Goal: Transaction & Acquisition: Purchase product/service

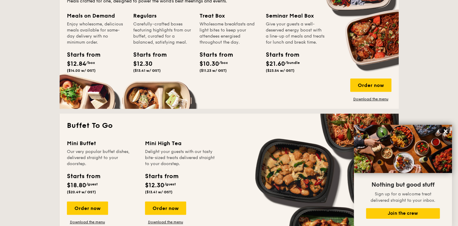
scroll to position [429, 0]
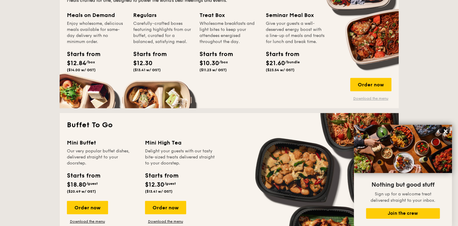
click at [362, 98] on link "Download the menu" at bounding box center [371, 98] width 41 height 5
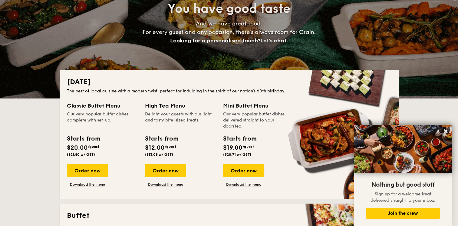
scroll to position [71, 0]
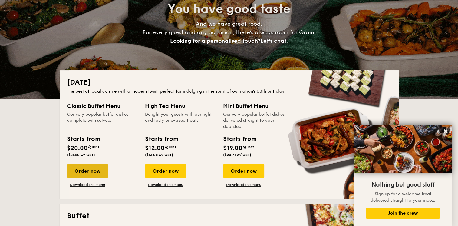
click at [79, 171] on div "Order now" at bounding box center [87, 170] width 41 height 13
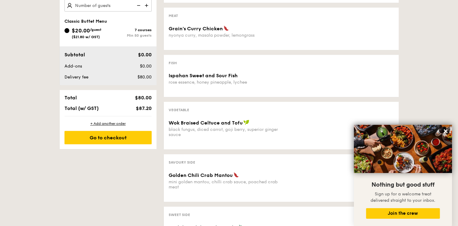
scroll to position [214, 0]
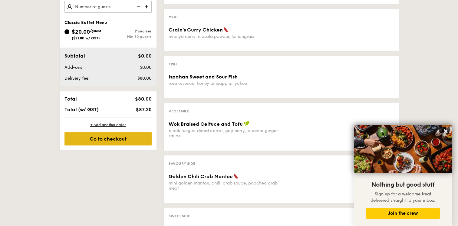
click at [121, 140] on div "Go to checkout" at bounding box center [108, 138] width 87 height 13
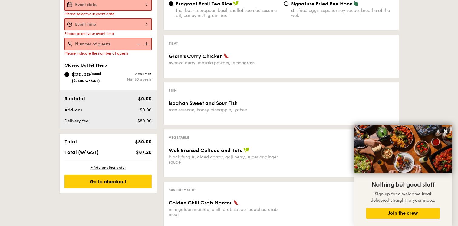
scroll to position [162, 0]
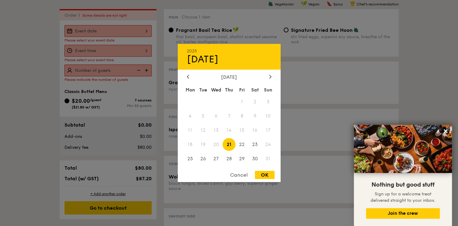
click at [128, 31] on div "2025 Aug [DATE] Tue Wed Thu Fri Sat Sun 1 2 3 4 5 6 7 8 9 10 11 12 13 14 15 16 …" at bounding box center [108, 31] width 87 height 12
click at [269, 75] on icon at bounding box center [270, 77] width 2 height 4
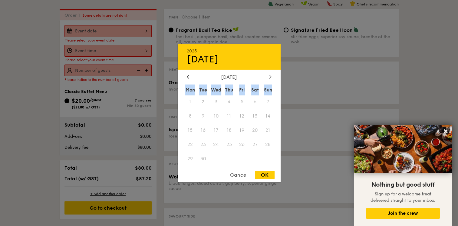
click at [269, 75] on icon at bounding box center [270, 77] width 2 height 4
drag, startPoint x: 269, startPoint y: 74, endPoint x: 244, endPoint y: 119, distance: 51.5
click at [244, 119] on span "7" at bounding box center [242, 116] width 13 height 13
click at [241, 115] on span "7" at bounding box center [242, 116] width 13 height 13
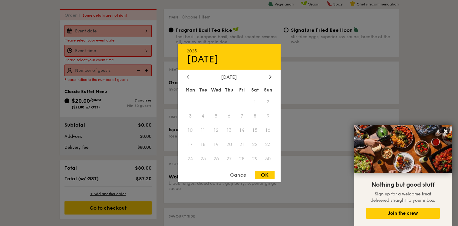
click at [185, 75] on div at bounding box center [187, 77] width 5 height 6
click at [254, 155] on span "30" at bounding box center [255, 158] width 13 height 13
click at [267, 175] on div "OK" at bounding box center [265, 175] width 20 height 8
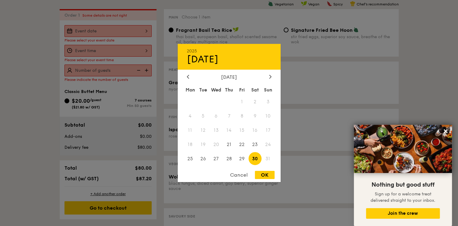
type input "[DATE]"
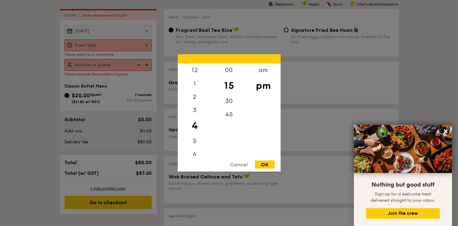
click at [131, 45] on div "12 1 2 3 4 5 6 7 8 9 10 11 00 15 30 45 am pm Cancel OK" at bounding box center [108, 45] width 87 height 12
click at [266, 164] on div "OK" at bounding box center [265, 165] width 20 height 8
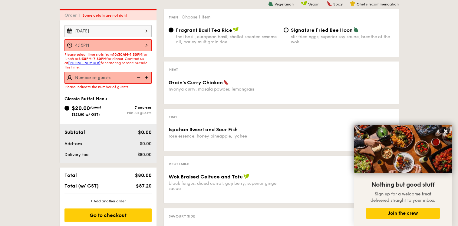
click at [147, 45] on div "4:15PM" at bounding box center [108, 45] width 87 height 12
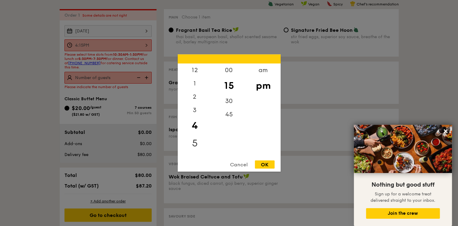
click at [195, 142] on div "5" at bounding box center [195, 144] width 34 height 18
click at [193, 149] on div "6" at bounding box center [195, 157] width 34 height 18
click at [266, 163] on div "OK" at bounding box center [265, 165] width 20 height 8
type input "6:15PM"
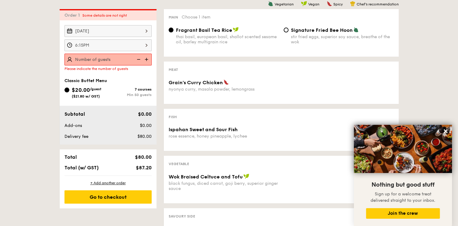
click at [148, 59] on img at bounding box center [147, 60] width 9 height 12
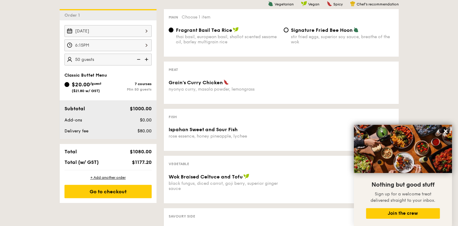
click at [147, 58] on img at bounding box center [147, 60] width 9 height 12
type input "55 guests"
click at [122, 191] on div "Go to checkout" at bounding box center [108, 191] width 87 height 13
